Goal: Task Accomplishment & Management: Use online tool/utility

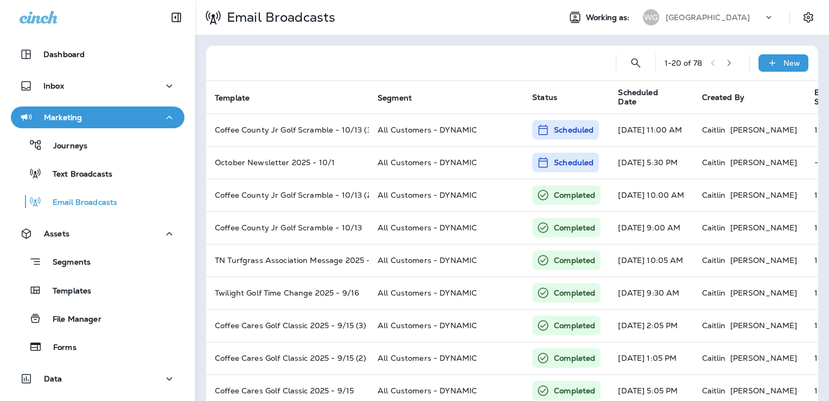
click at [718, 14] on p "[GEOGRAPHIC_DATA]" at bounding box center [708, 17] width 84 height 9
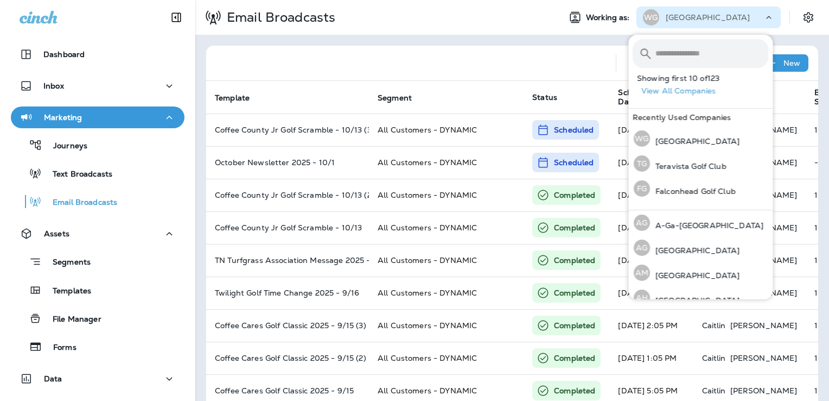
click at [693, 53] on input "text" at bounding box center [712, 53] width 113 height 29
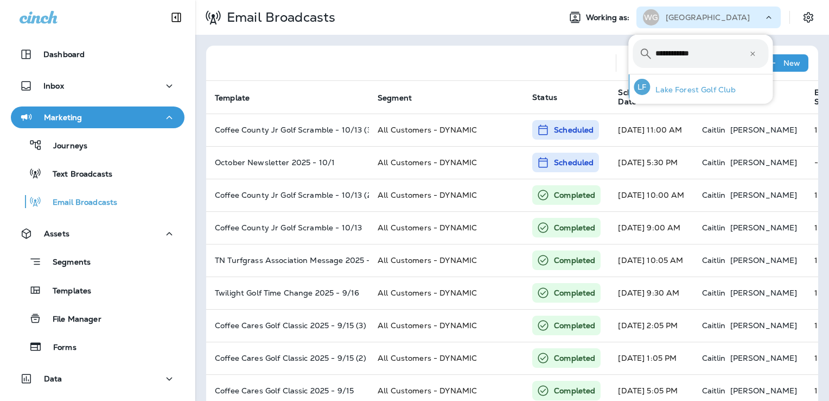
type input "**********"
click at [671, 94] on p "Lake Forest Golf Club" at bounding box center [693, 89] width 86 height 9
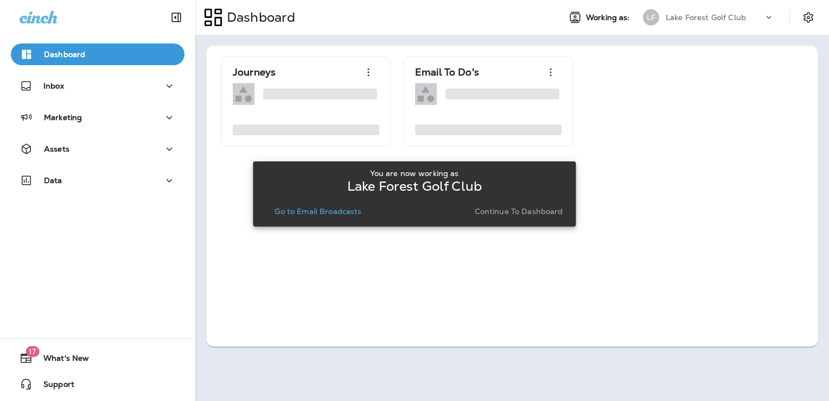
click at [334, 213] on p "Go to Email Broadcasts" at bounding box center [318, 211] width 87 height 9
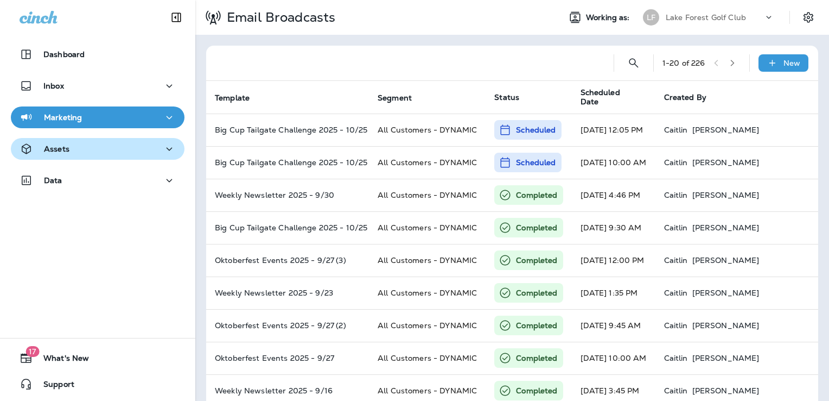
click at [98, 155] on div "Assets" at bounding box center [98, 149] width 156 height 14
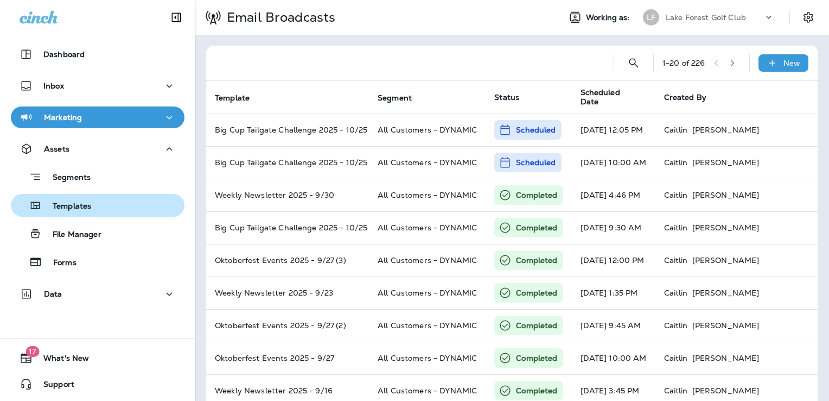
click at [96, 201] on div "Templates" at bounding box center [97, 205] width 165 height 16
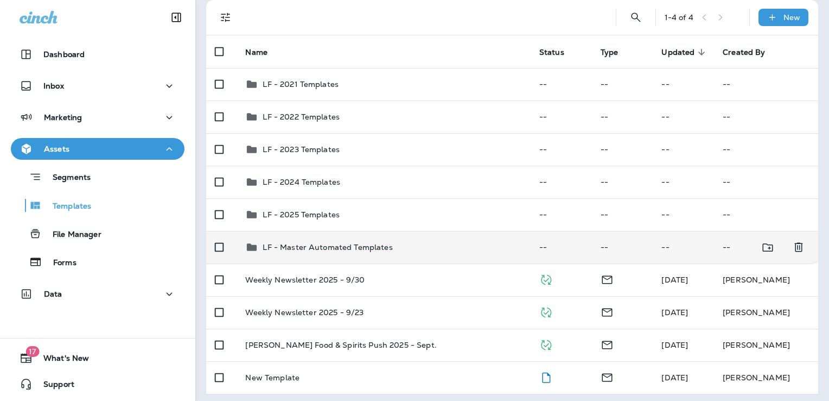
scroll to position [78, 0]
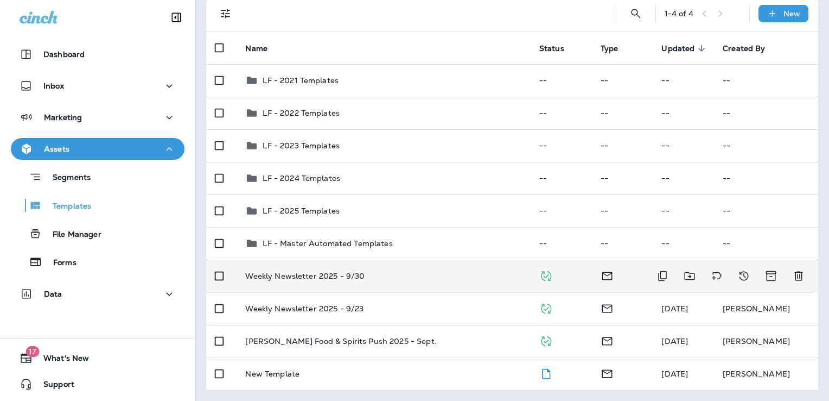
click at [441, 278] on div "Weekly Newsletter 2025 - 9/30" at bounding box center [383, 275] width 276 height 9
